Goal: Transaction & Acquisition: Purchase product/service

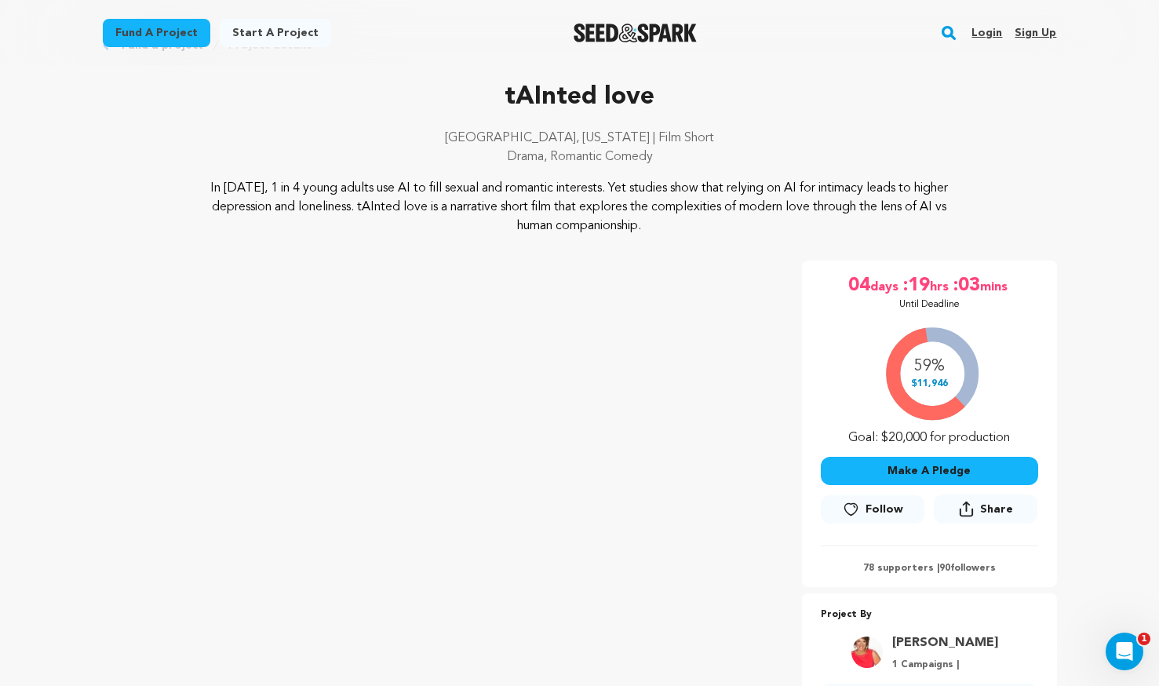
scroll to position [78, 0]
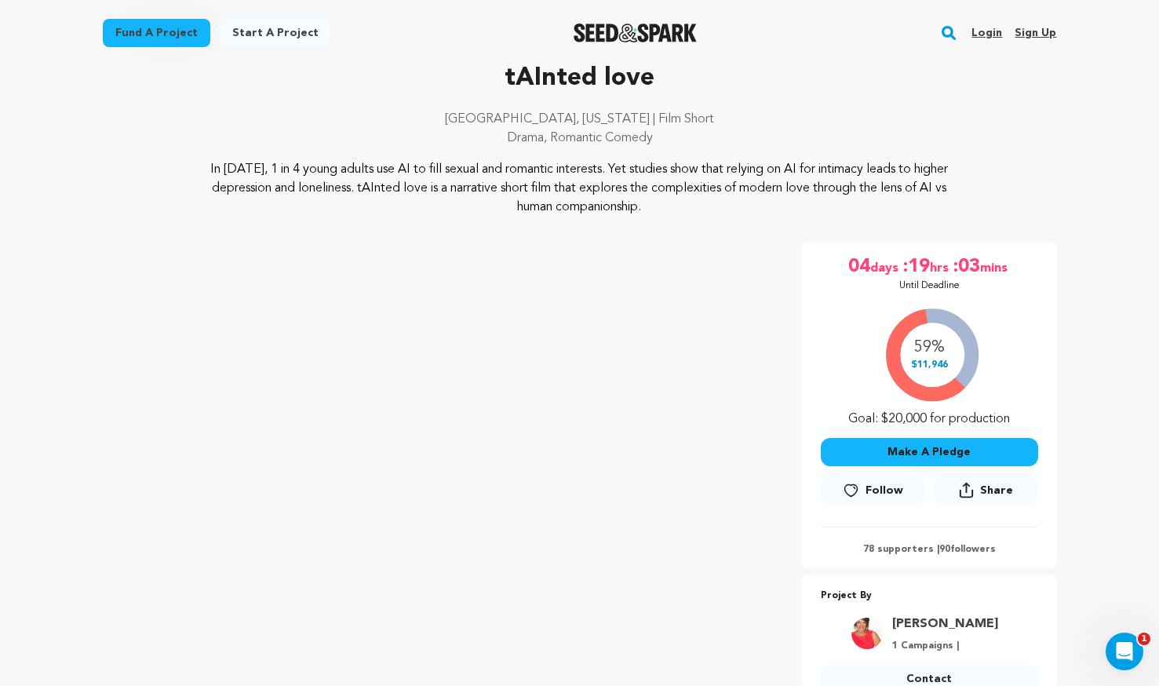
click at [910, 443] on button "Make A Pledge" at bounding box center [929, 452] width 217 height 28
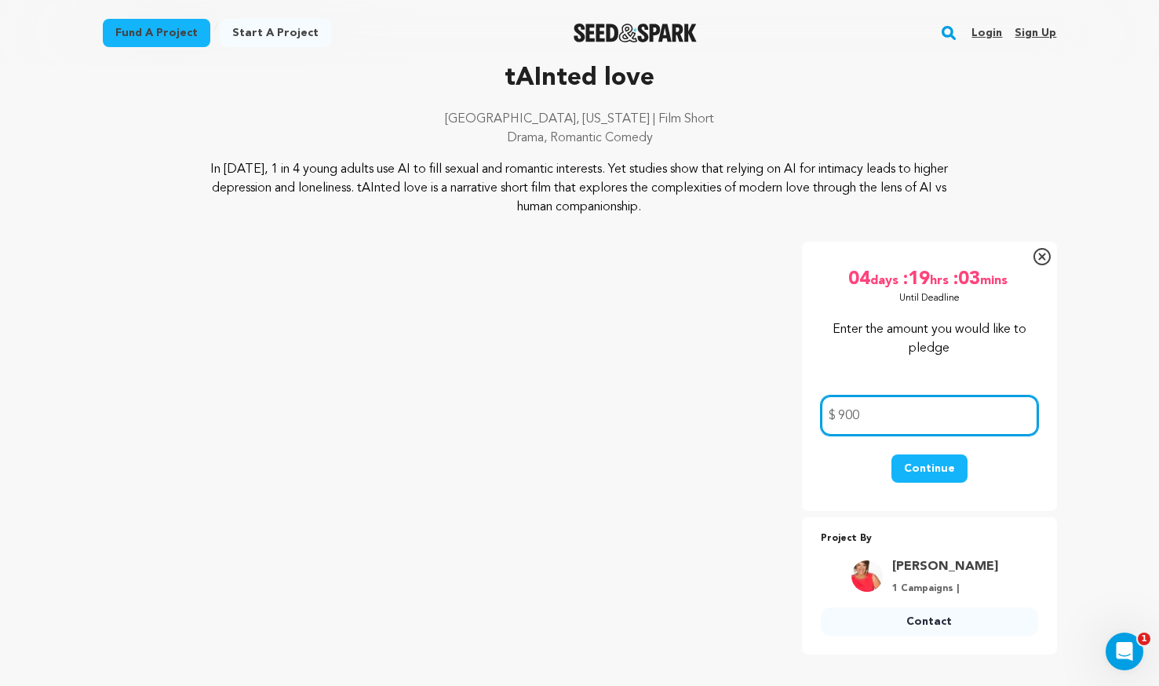
type input "900"
click at [940, 473] on button "Continue" at bounding box center [930, 468] width 76 height 28
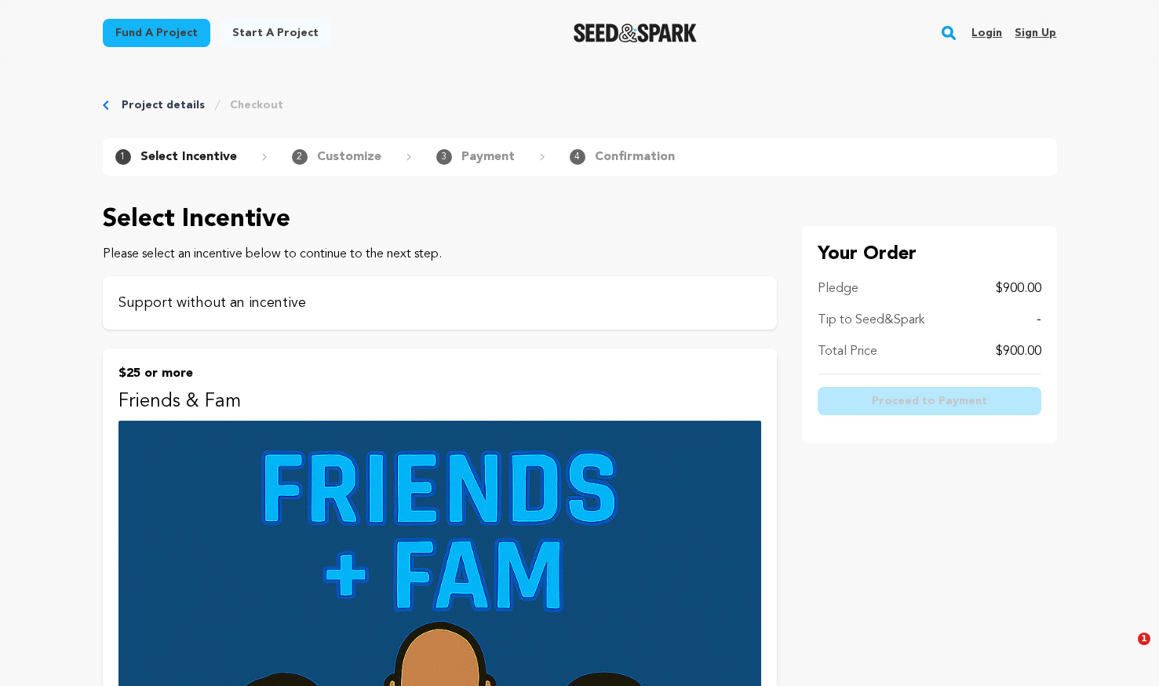
click at [243, 312] on p "Support without an incentive" at bounding box center [440, 303] width 643 height 22
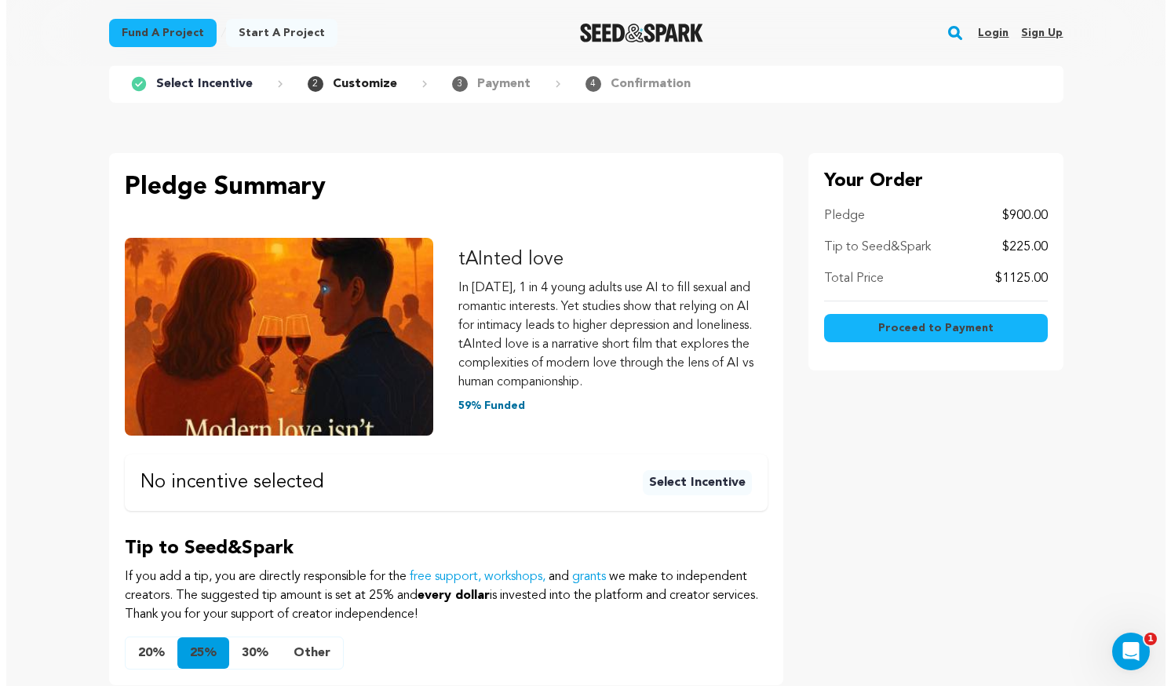
scroll to position [157, 0]
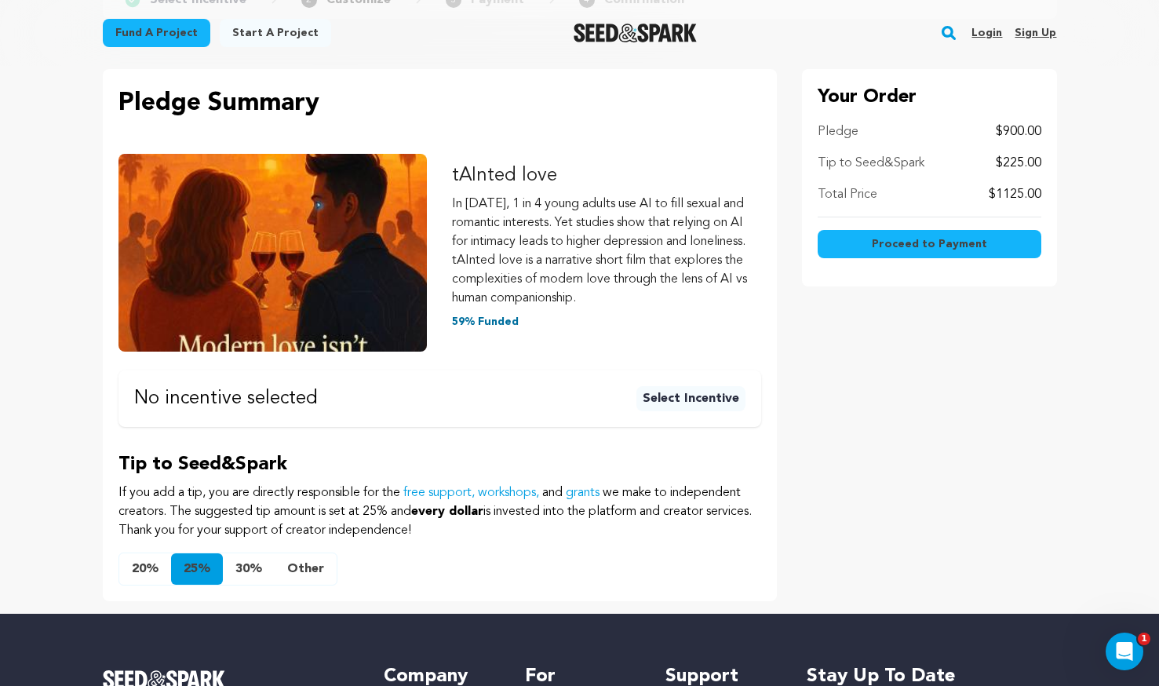
click at [305, 569] on button "Other" at bounding box center [306, 568] width 62 height 31
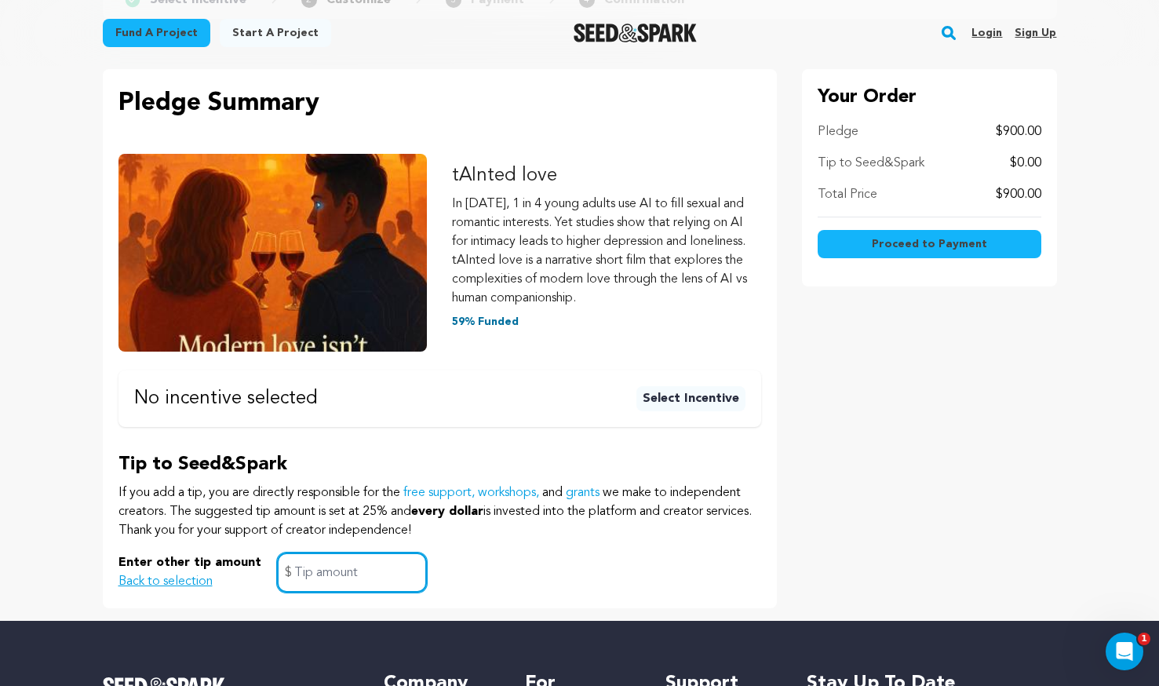
click at [383, 576] on input "text" at bounding box center [352, 573] width 150 height 40
type input "0"
click at [519, 560] on div "Enter other tip amount Back to selection 0 $" at bounding box center [440, 573] width 643 height 40
click at [927, 242] on span "Proceed to Payment" at bounding box center [929, 244] width 115 height 16
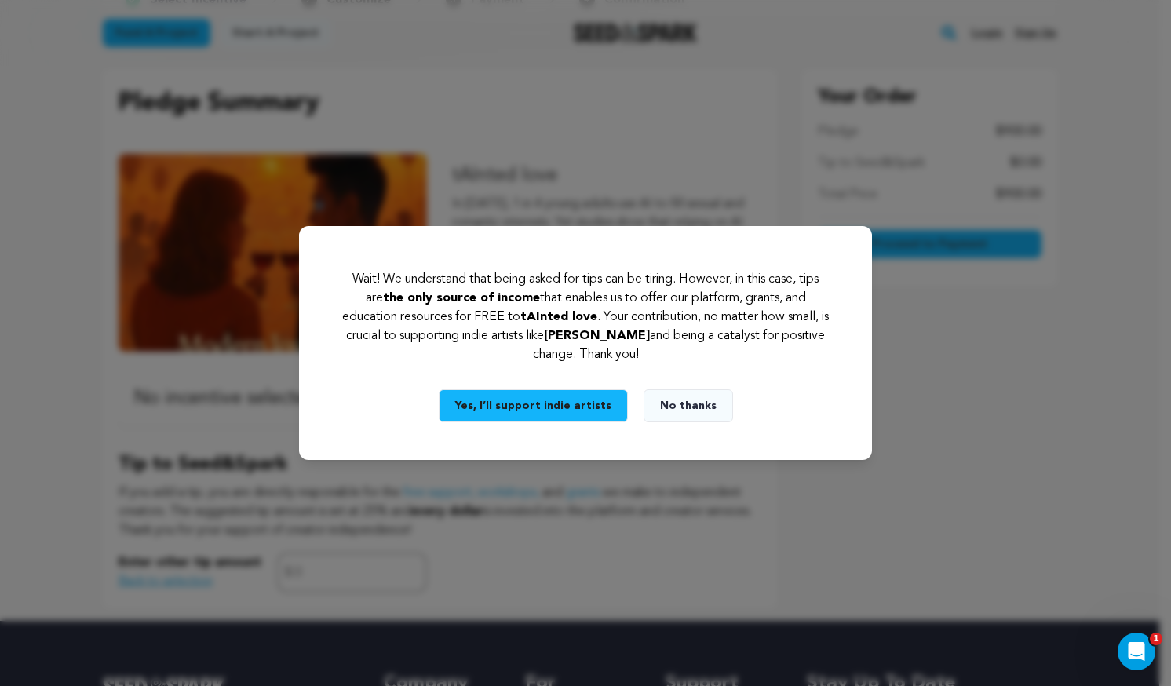
click at [708, 401] on button "No thanks" at bounding box center [688, 405] width 89 height 33
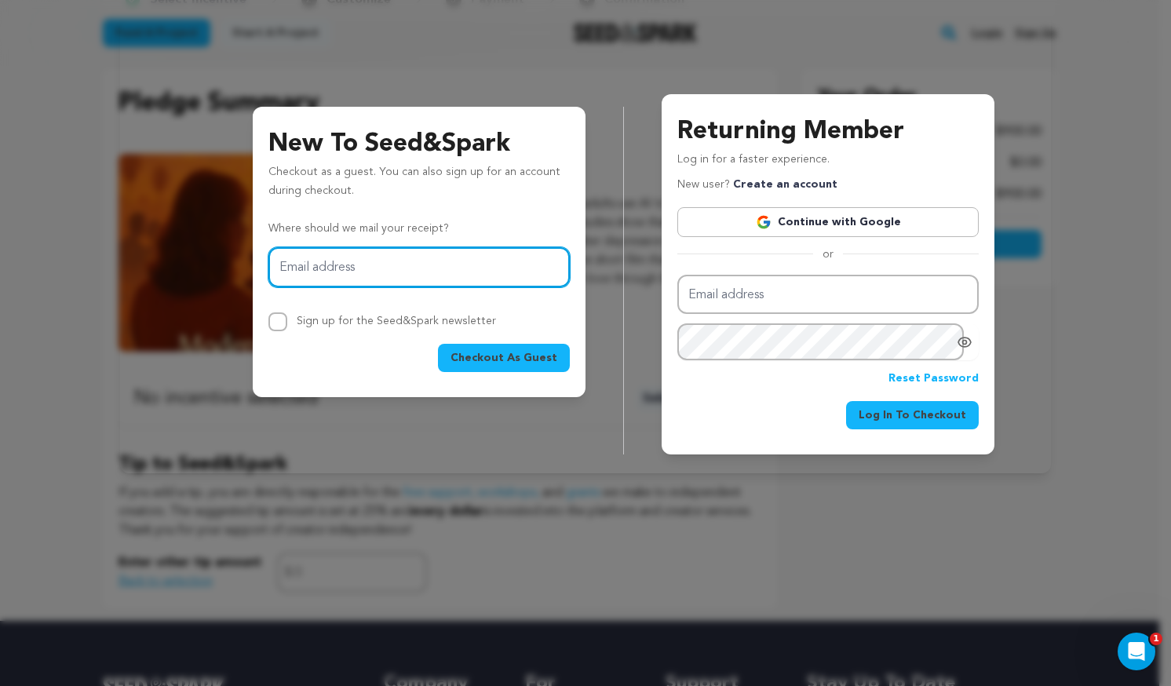
click at [433, 273] on input "Email address" at bounding box center [418, 267] width 301 height 40
type input "[PERSON_NAME][EMAIL_ADDRESS][DOMAIN_NAME]"
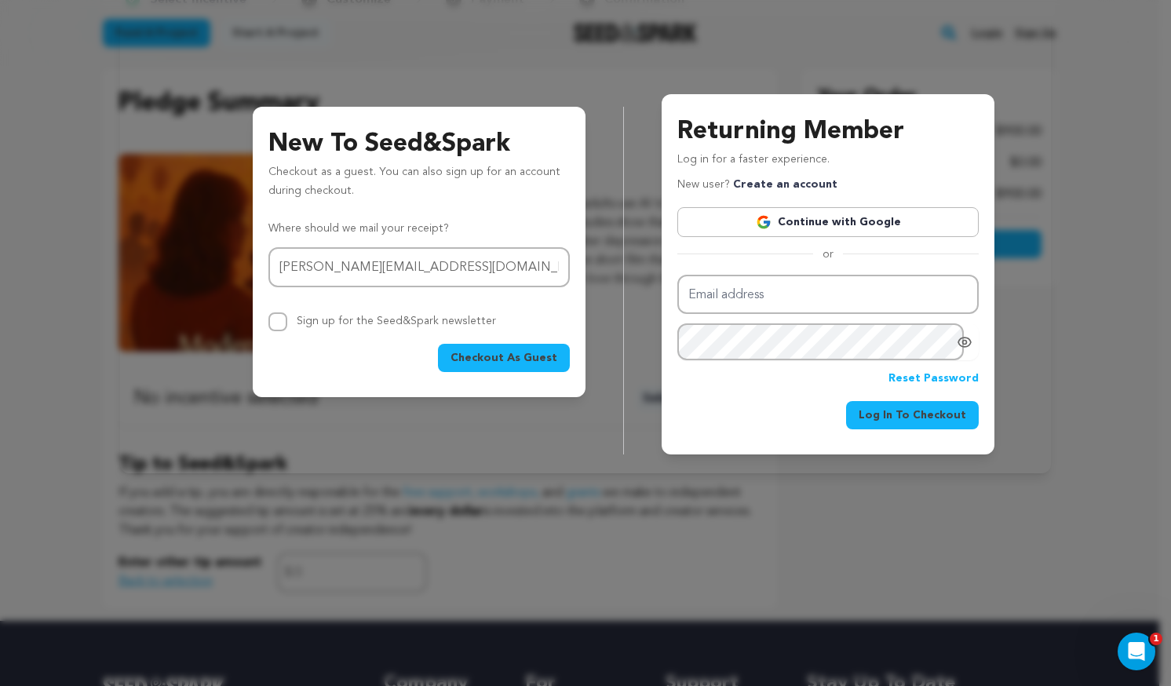
click at [474, 356] on span "Checkout As Guest" at bounding box center [504, 358] width 107 height 16
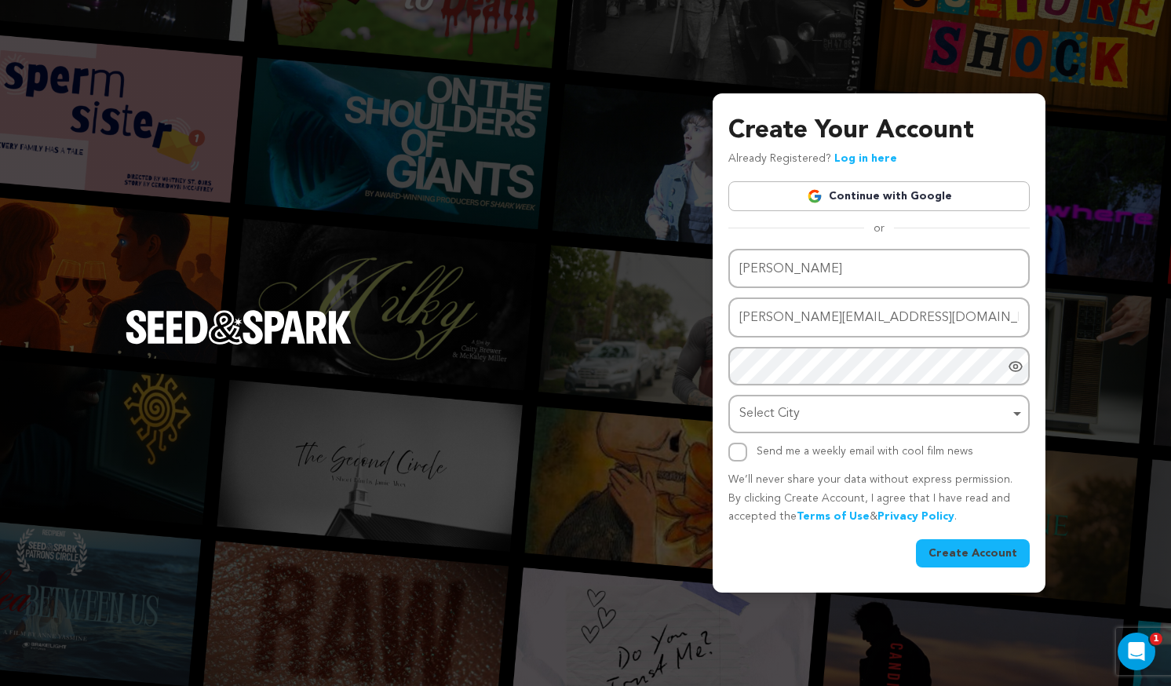
click at [897, 192] on link "Continue with Google" at bounding box center [878, 196] width 301 height 30
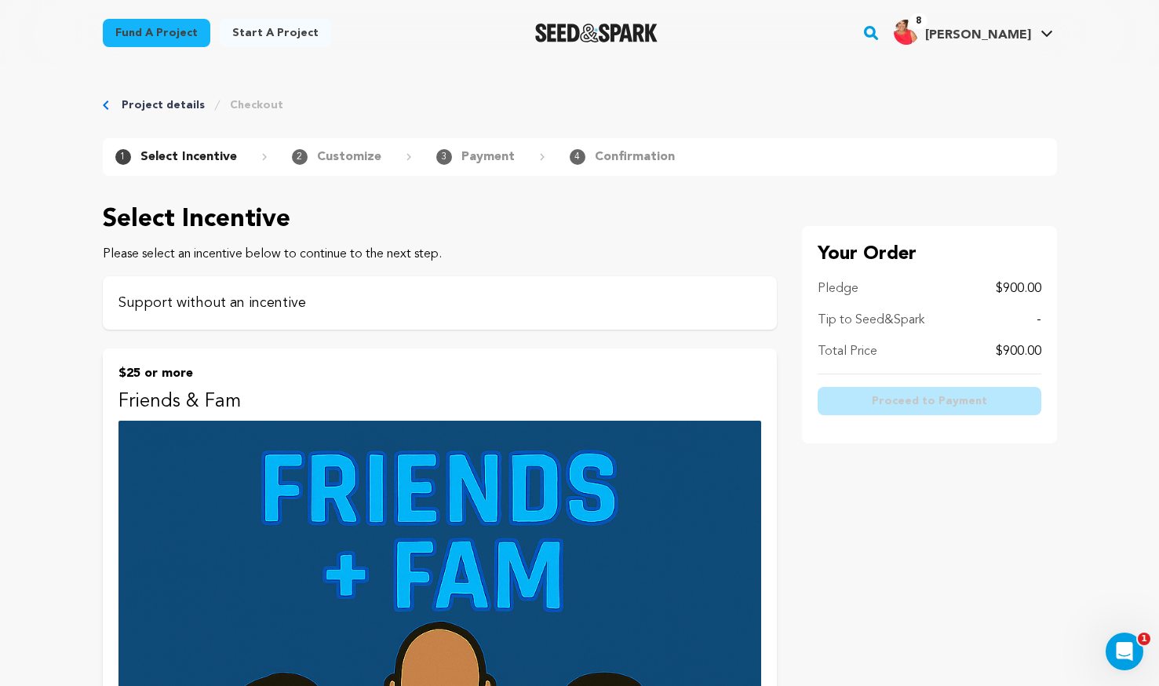
click at [195, 303] on p "Support without an incentive" at bounding box center [440, 303] width 643 height 22
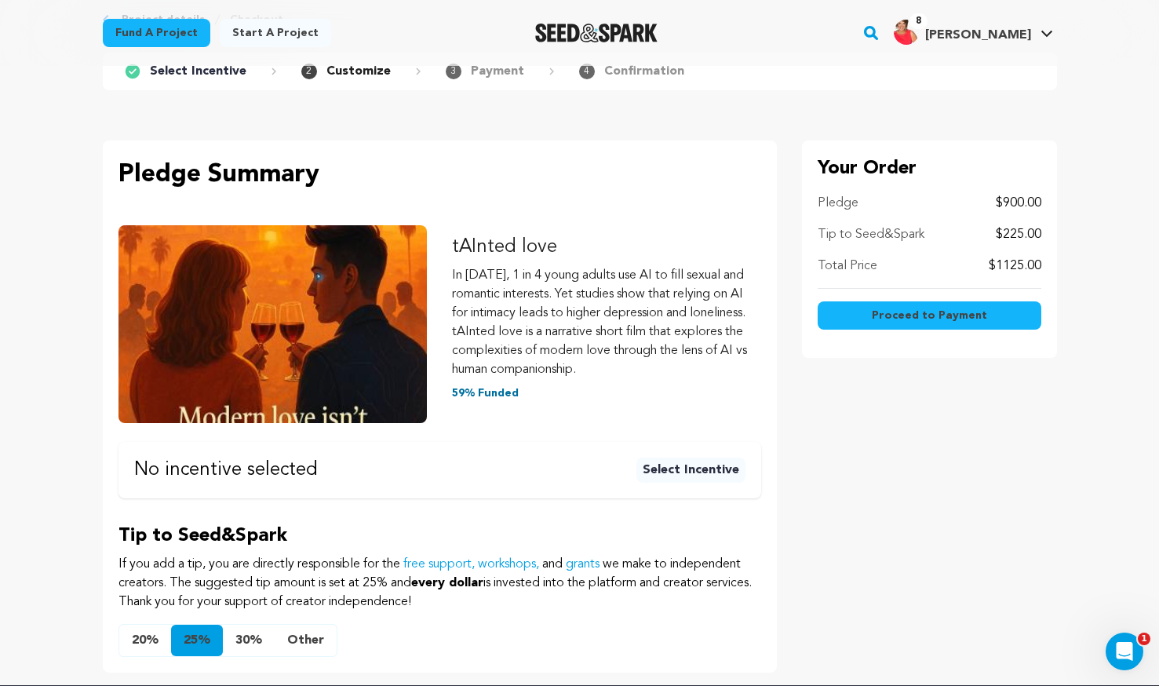
scroll to position [157, 0]
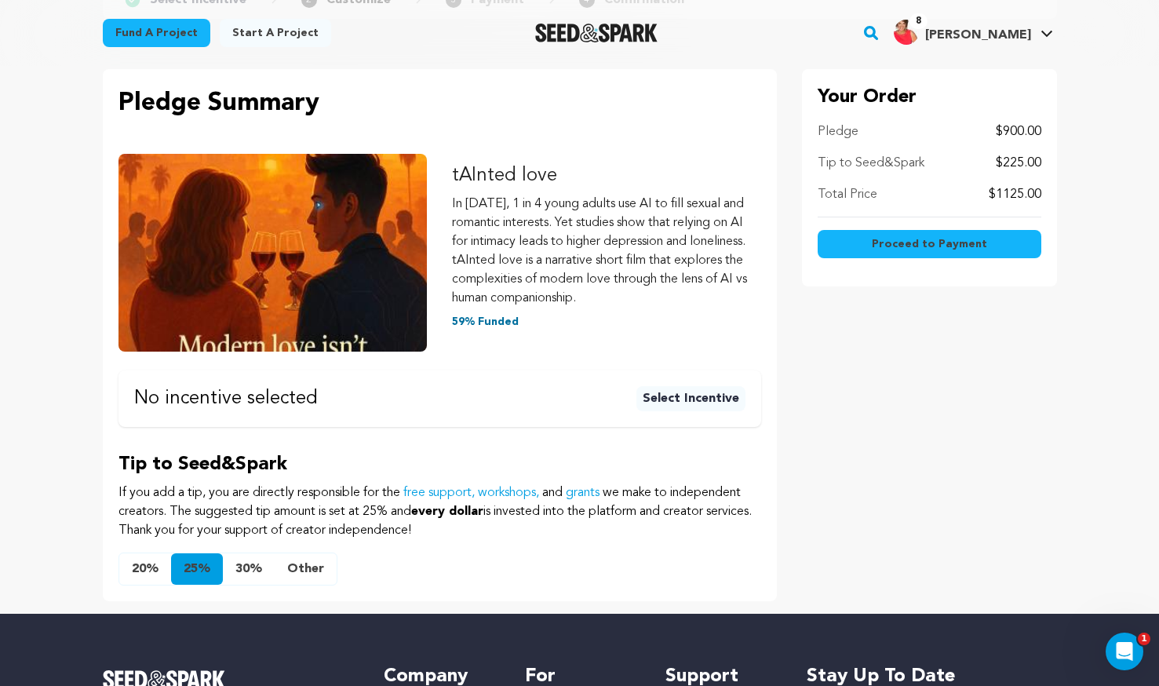
click at [295, 570] on button "Other" at bounding box center [306, 568] width 62 height 31
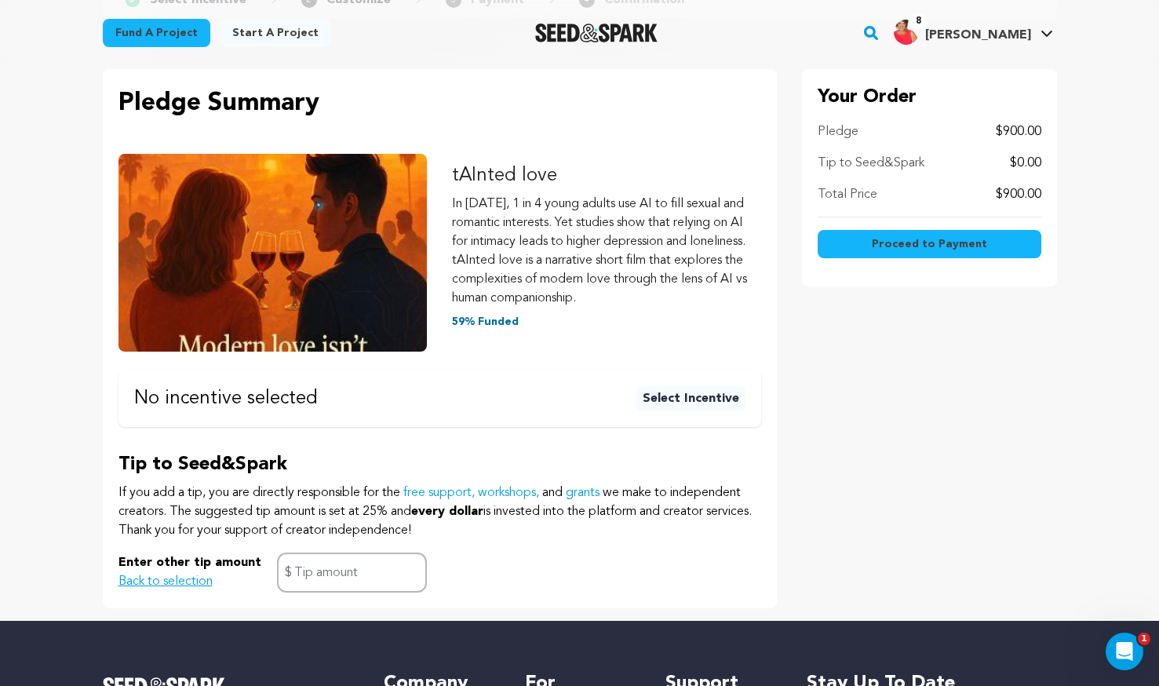
click at [917, 250] on span "Proceed to Payment" at bounding box center [929, 244] width 115 height 16
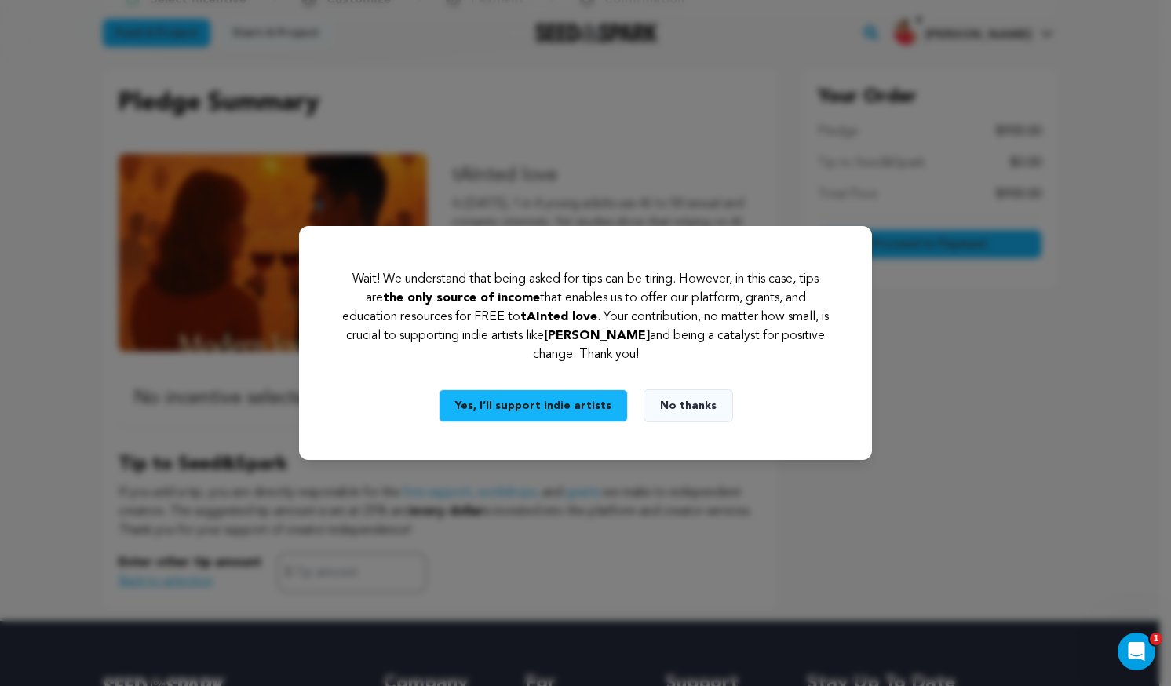
click at [669, 401] on button "No thanks" at bounding box center [688, 405] width 89 height 33
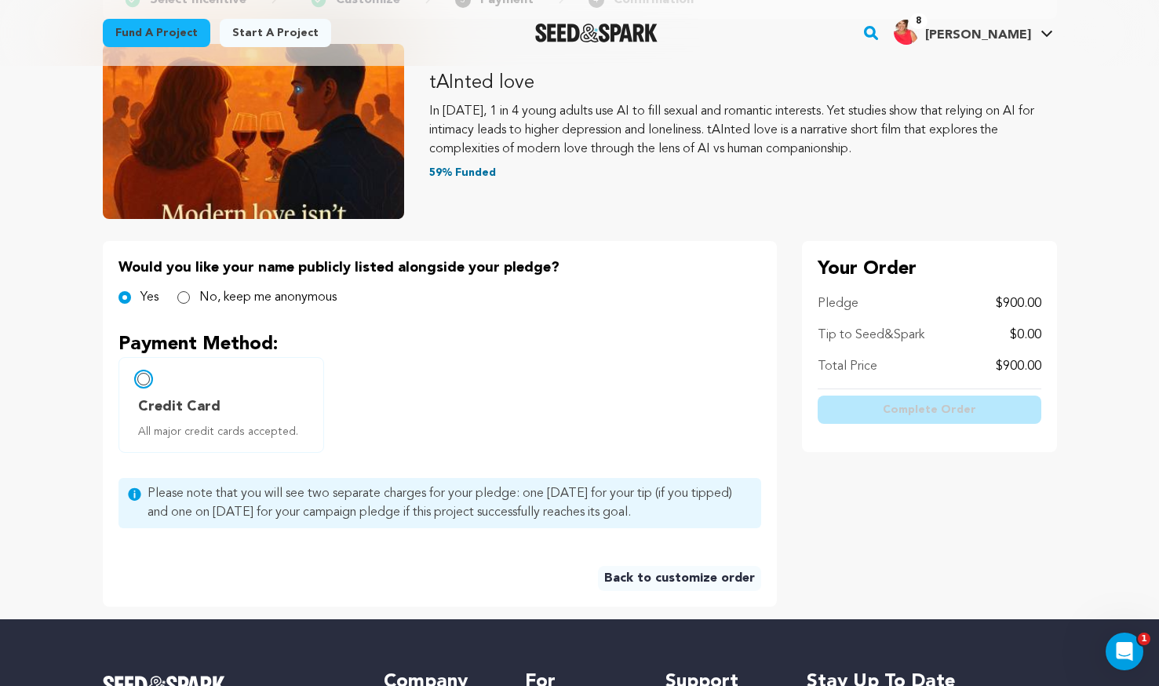
click at [147, 384] on input "Credit Card All major credit cards accepted." at bounding box center [143, 379] width 13 height 13
radio input "false"
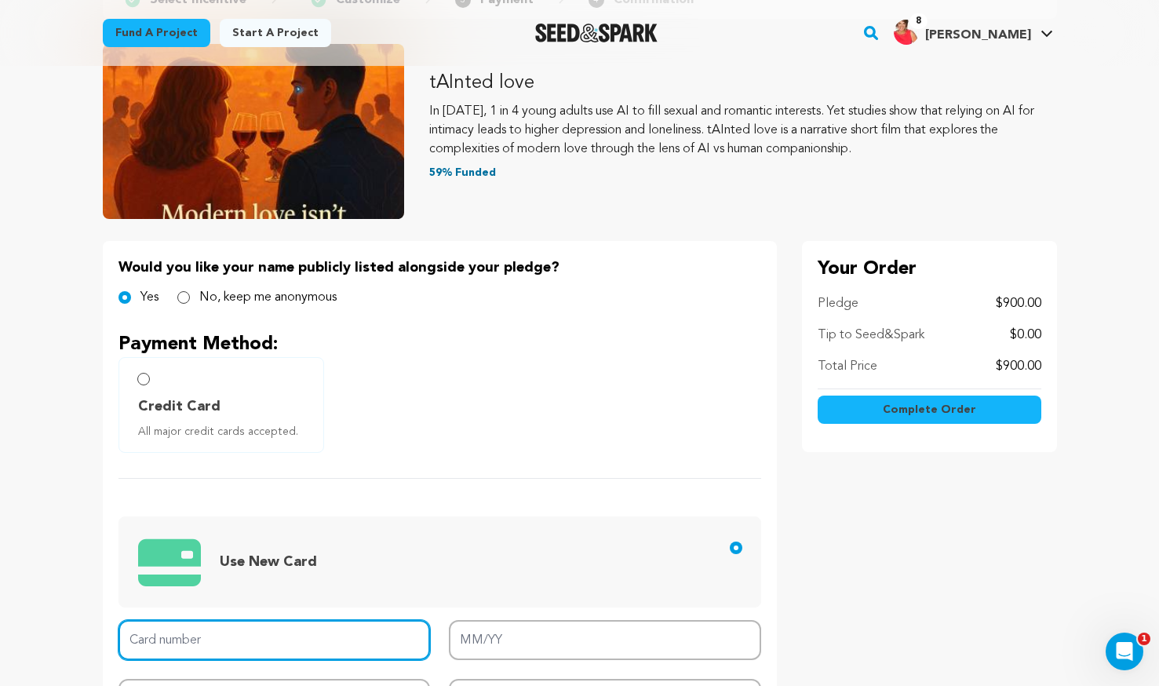
click at [316, 630] on input "Card number" at bounding box center [275, 640] width 312 height 40
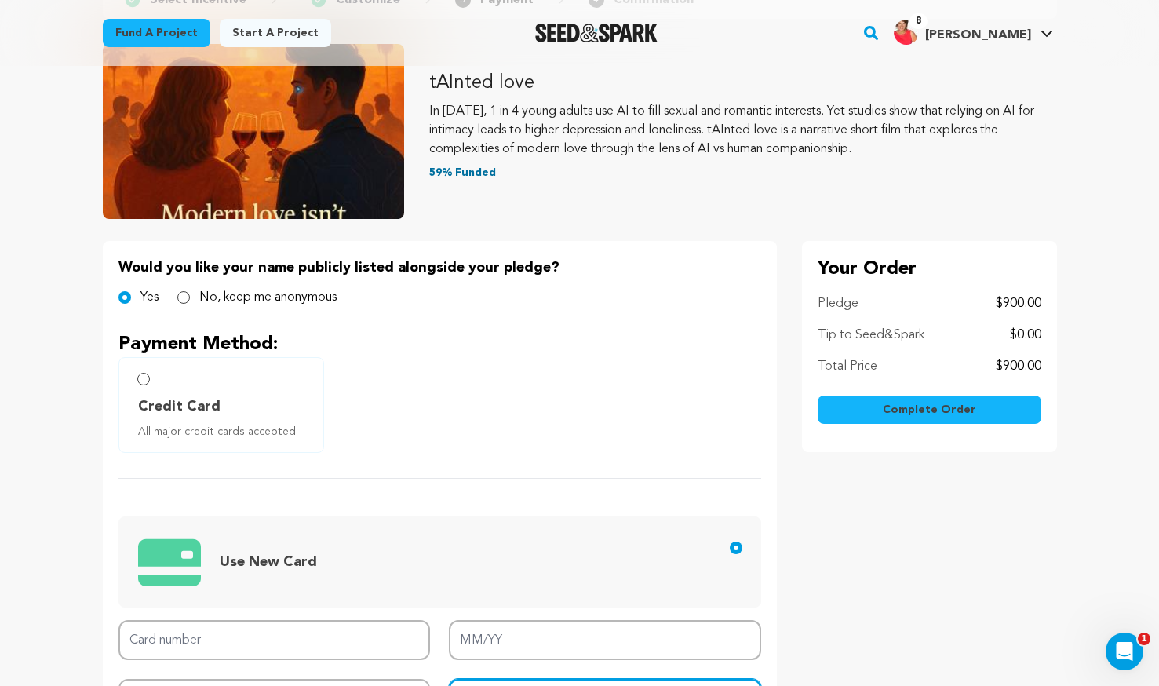
type input "90018"
type input "5189 4101 1204 0251"
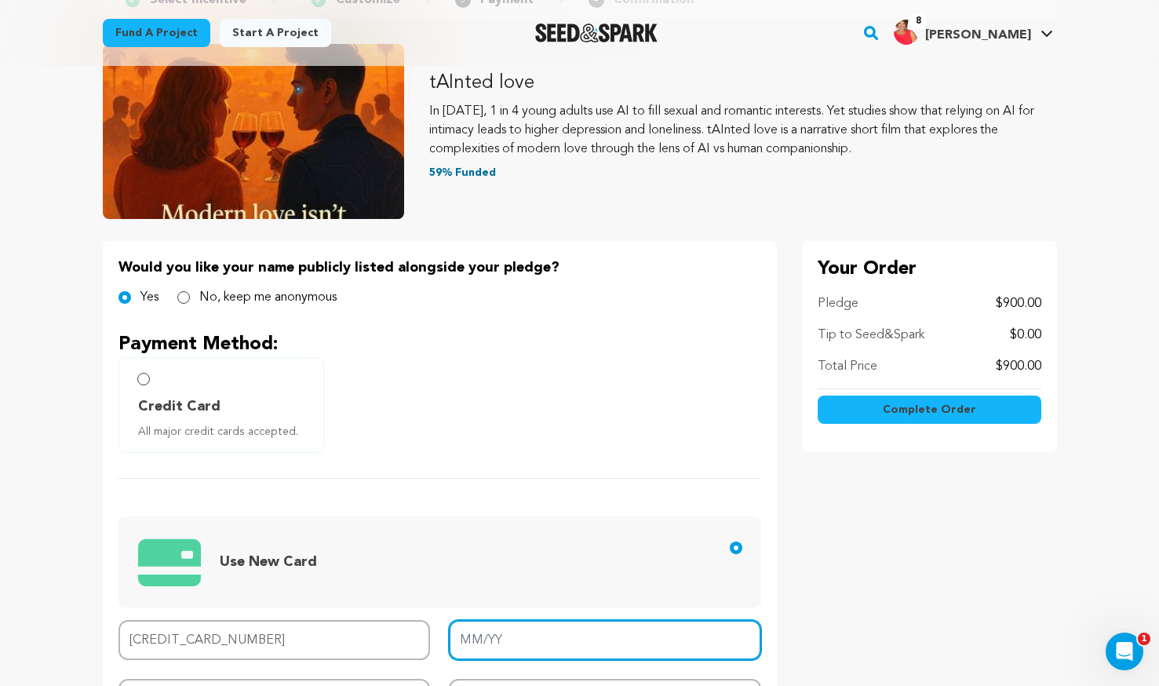
type input "06/28"
type input "339"
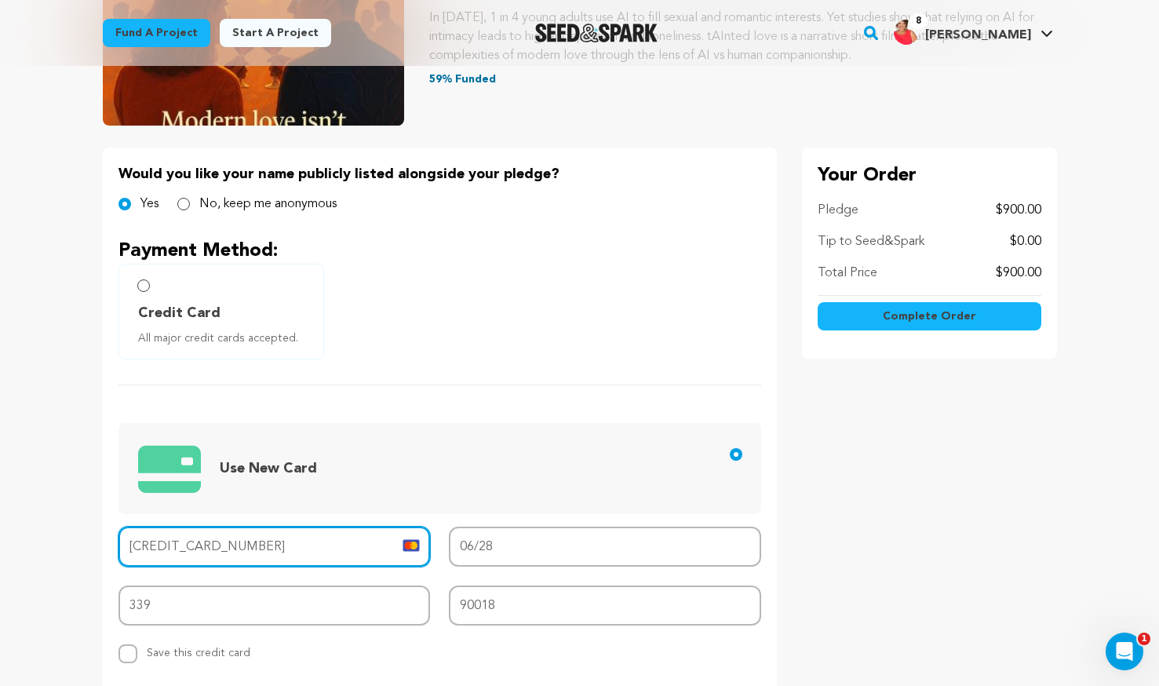
scroll to position [471, 0]
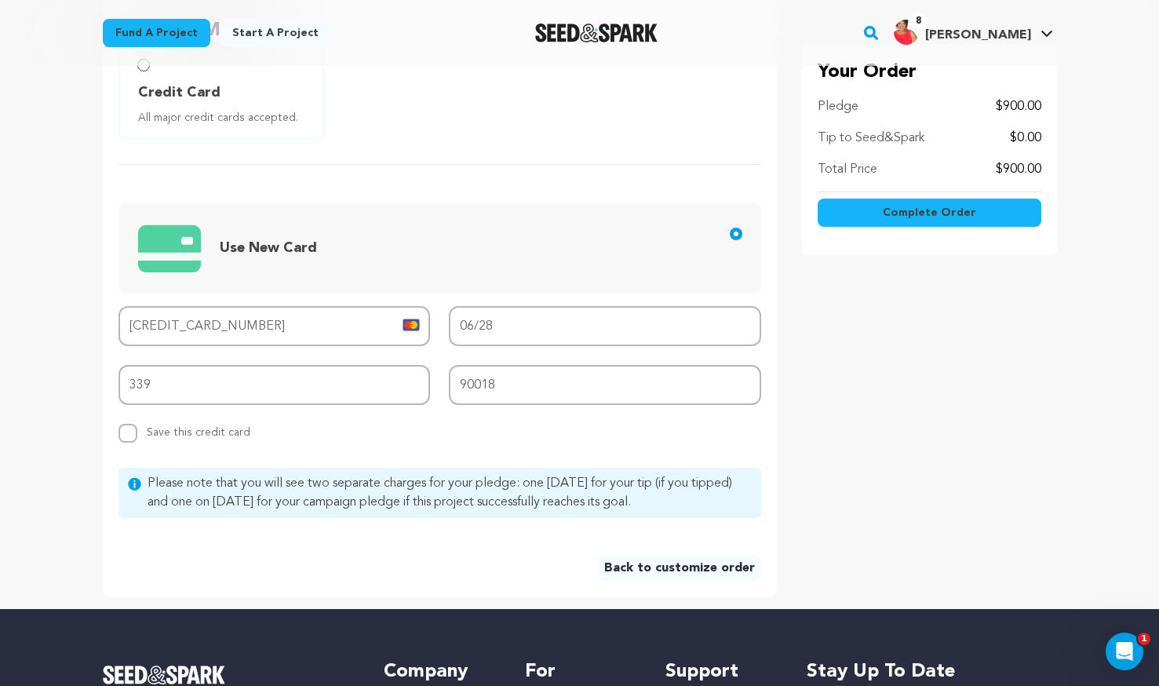
click at [911, 217] on span "Complete Order" at bounding box center [929, 213] width 93 height 16
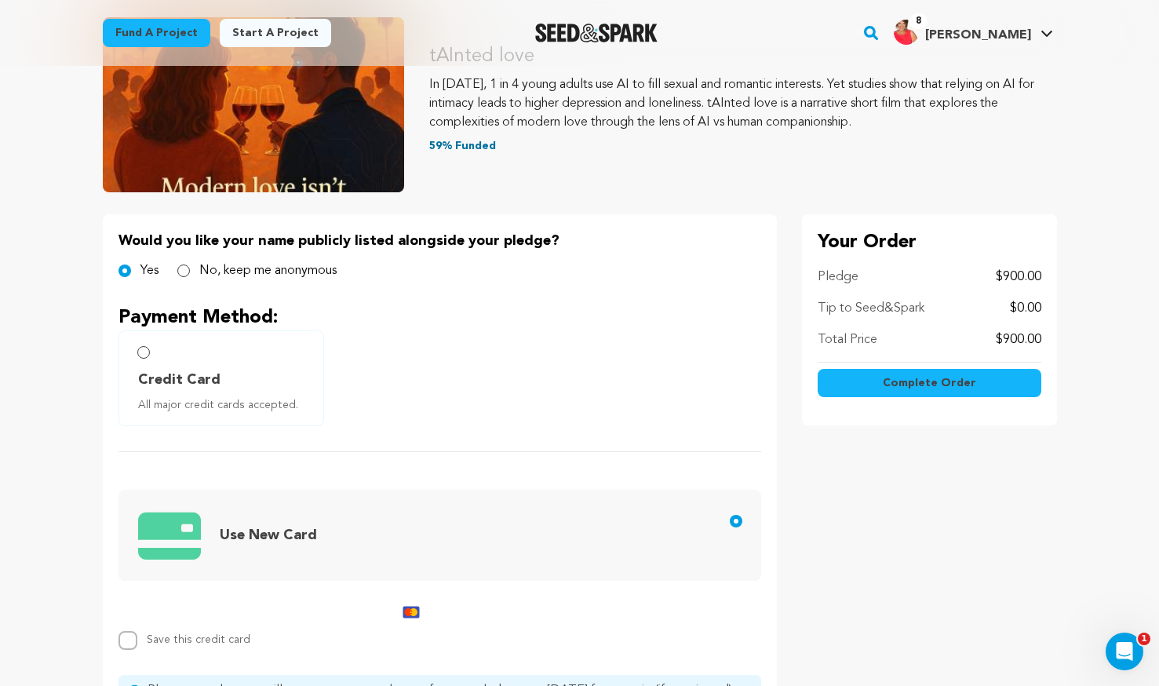
scroll to position [157, 0]
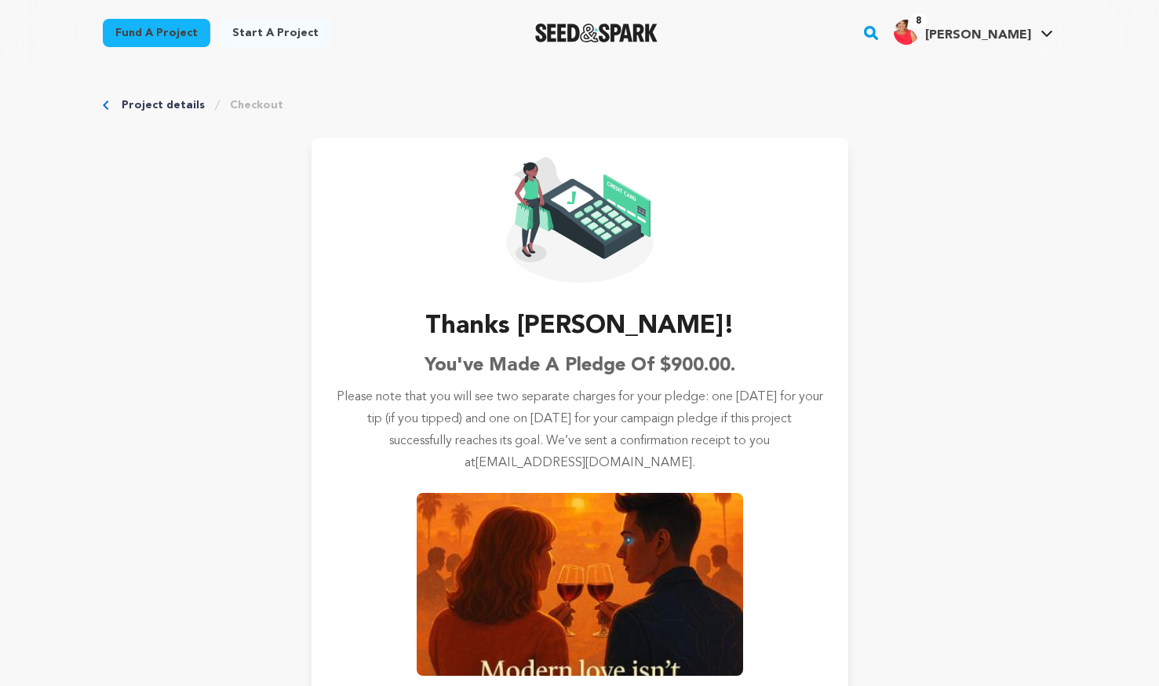
click at [233, 285] on div "Project details Checkout Thanks [PERSON_NAME]! You've made a pledge of $900.00.…" at bounding box center [580, 423] width 1005 height 714
click at [845, 321] on div "Thanks Lisa! You've made a pledge of $900.00. Please note that you will see two…" at bounding box center [580, 443] width 537 height 611
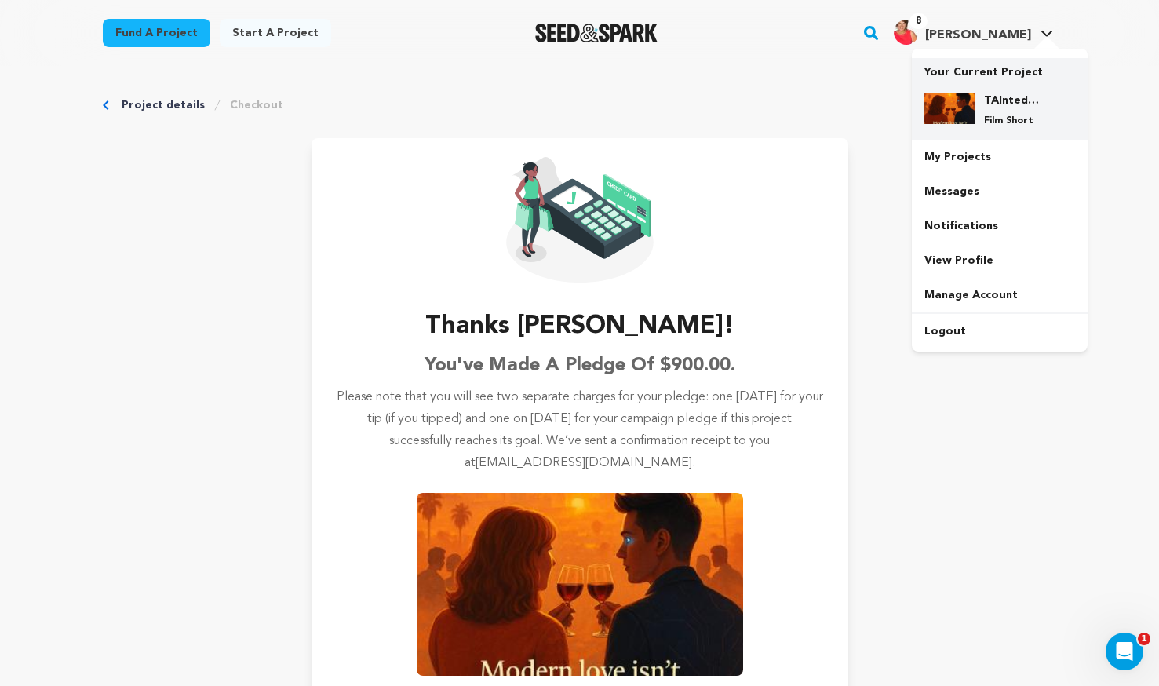
click at [994, 92] on div "TAInted love Film Short" at bounding box center [1000, 110] width 151 height 60
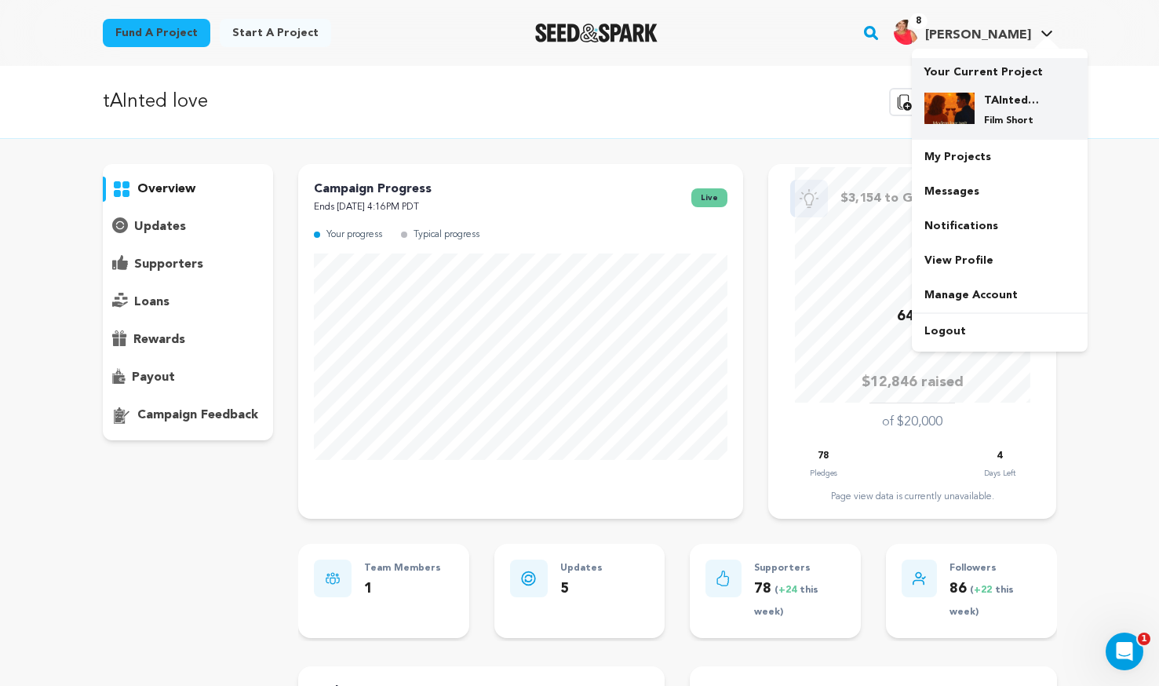
click at [1004, 98] on h4 "TAInted love" at bounding box center [1012, 101] width 57 height 16
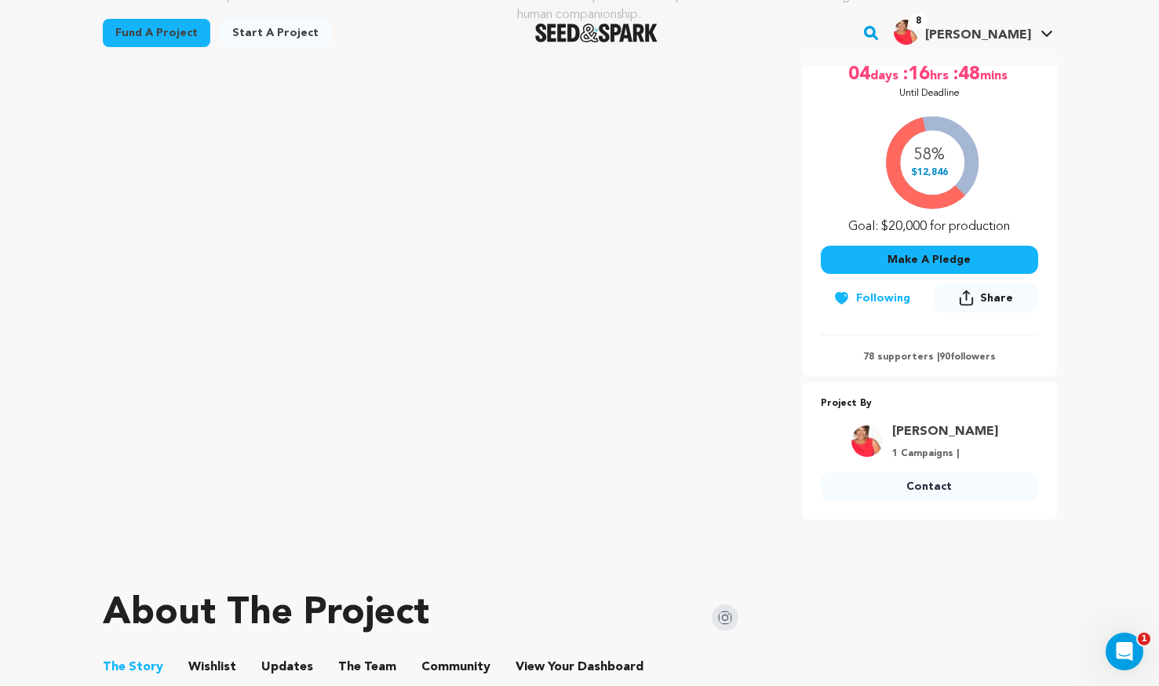
scroll to position [392, 0]
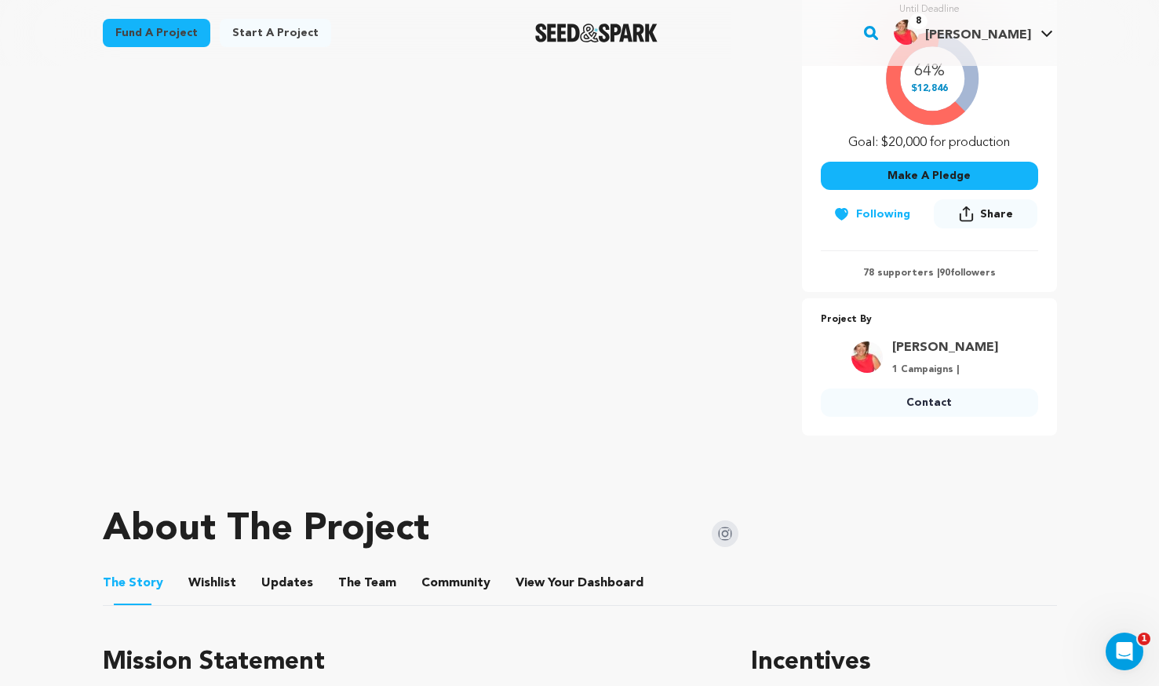
click at [895, 271] on p "78 supporters | 90 followers" at bounding box center [929, 273] width 217 height 13
click at [983, 276] on p "78 supporters | 90 followers" at bounding box center [929, 273] width 217 height 13
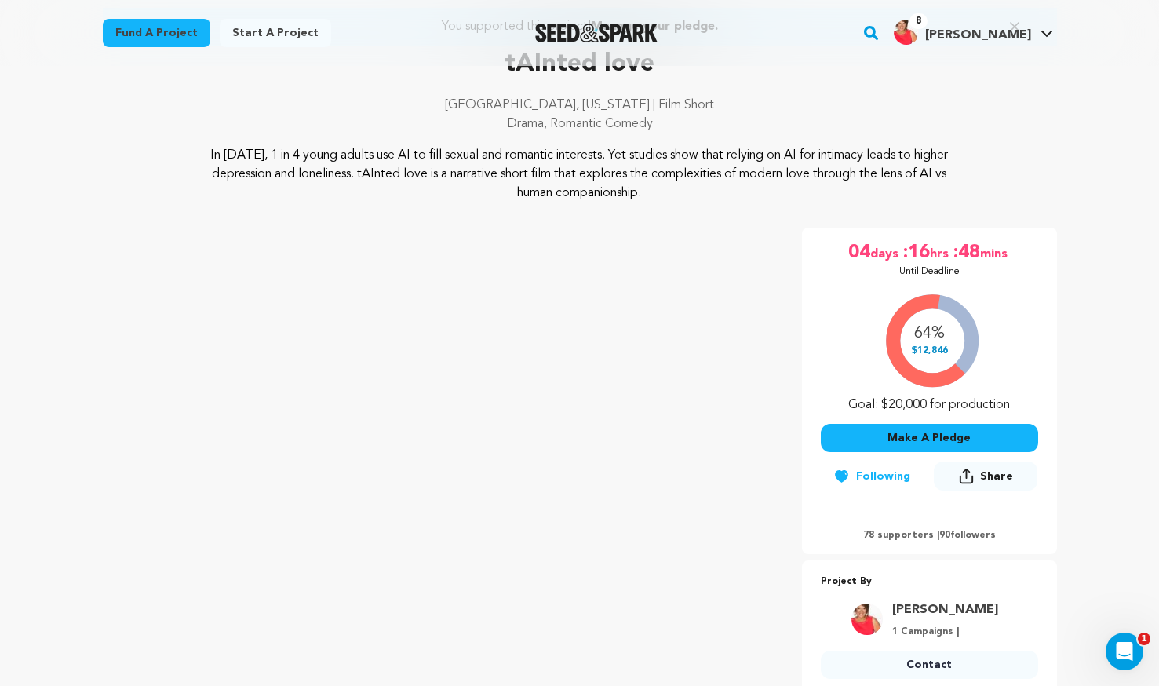
scroll to position [157, 0]
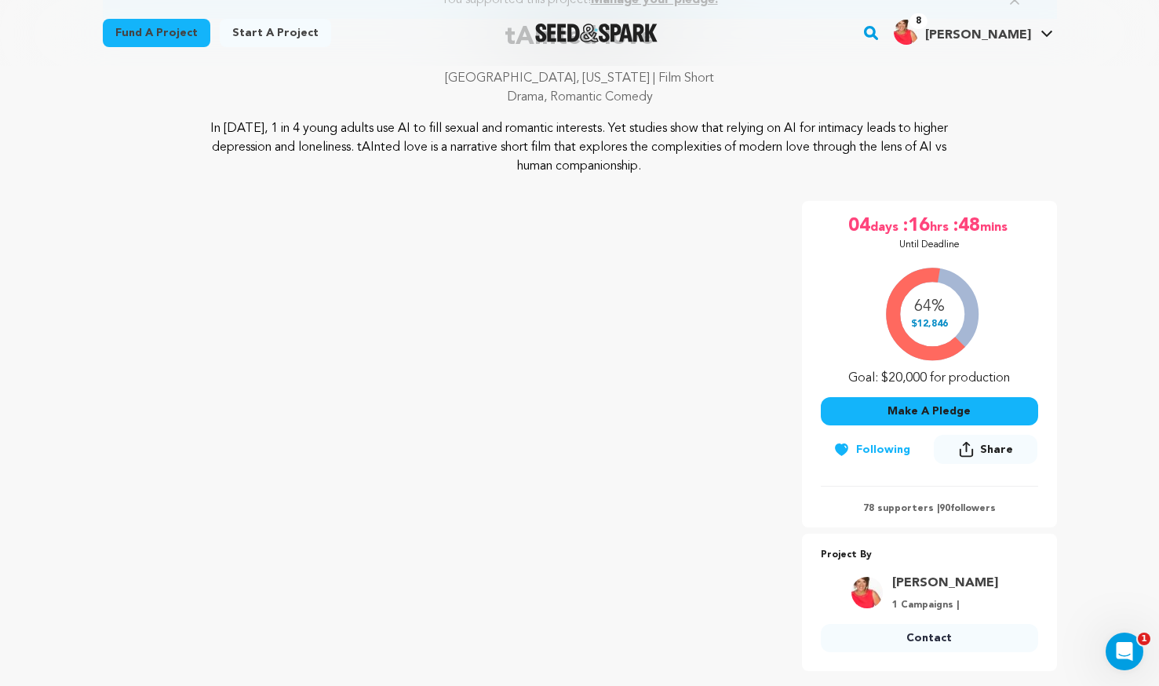
click at [968, 226] on span ":48" at bounding box center [966, 226] width 28 height 25
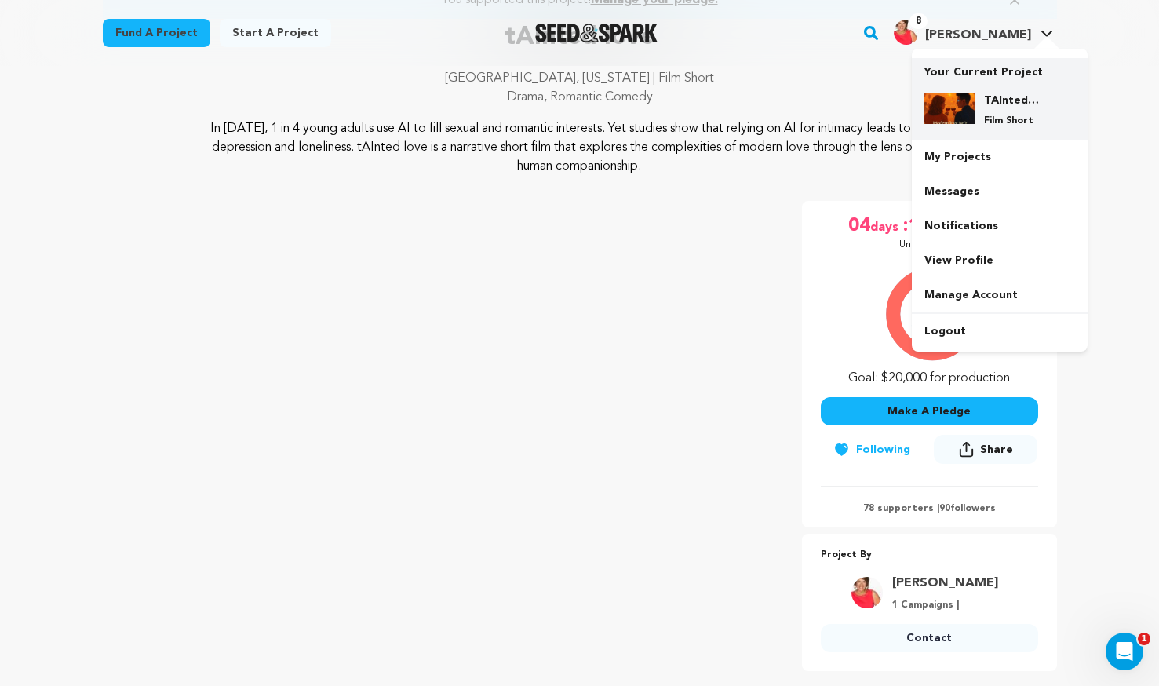
click at [995, 104] on h4 "TAInted love" at bounding box center [1012, 101] width 57 height 16
